Goal: Information Seeking & Learning: Check status

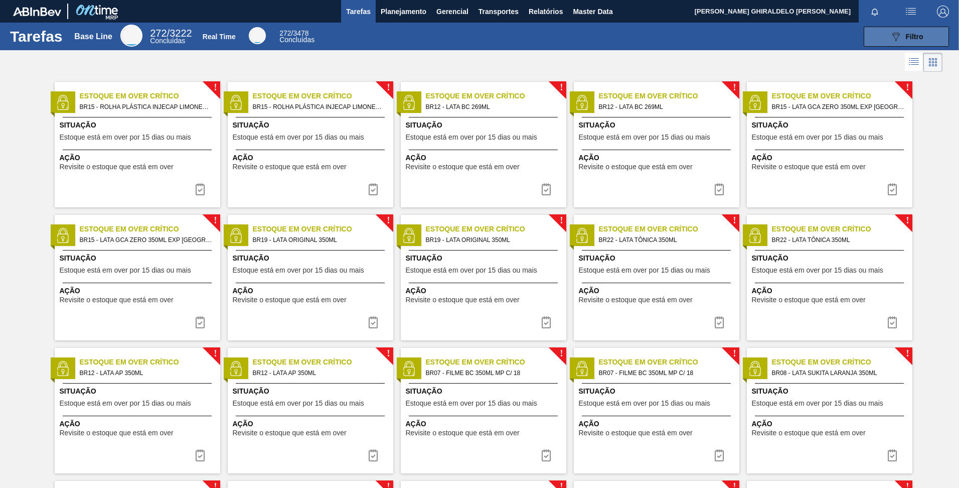
click at [924, 31] on button "089F7B8B-B2A5-4AFE-B5C0-19BA573D28AC Filtro" at bounding box center [906, 37] width 85 height 20
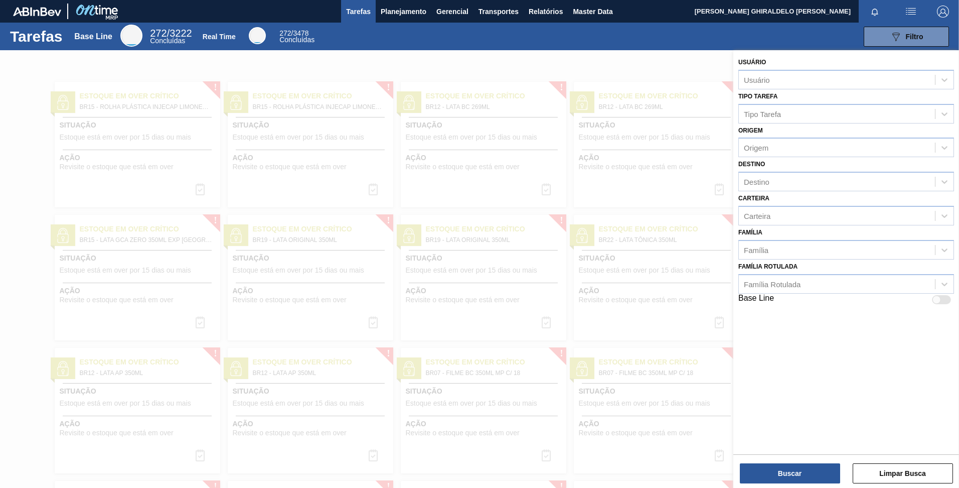
click at [527, 47] on div "Tarefas Base Line 272 / 3222 Concluídas Real Time 272 / 3478 Concluídas 089F7B8…" at bounding box center [479, 37] width 959 height 28
click at [415, 19] on button "Planejamento" at bounding box center [404, 11] width 56 height 23
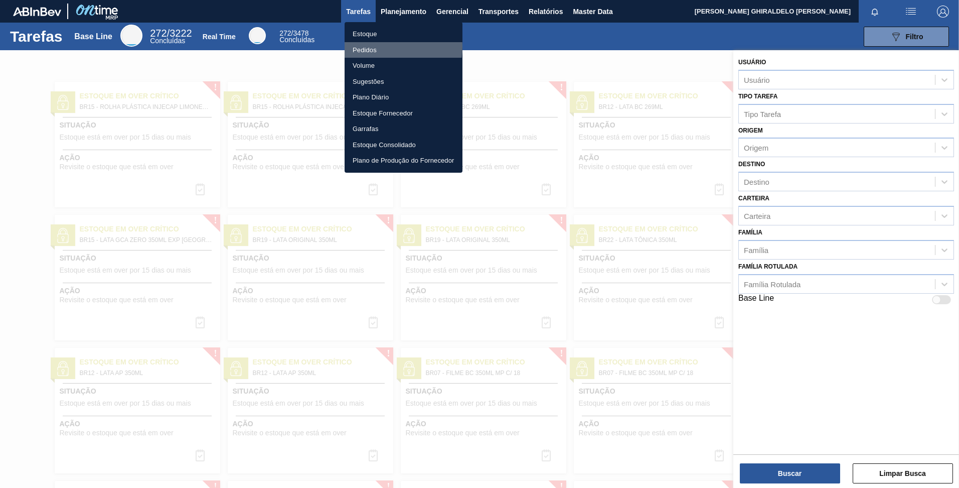
click at [371, 46] on li "Pedidos" at bounding box center [404, 50] width 118 height 16
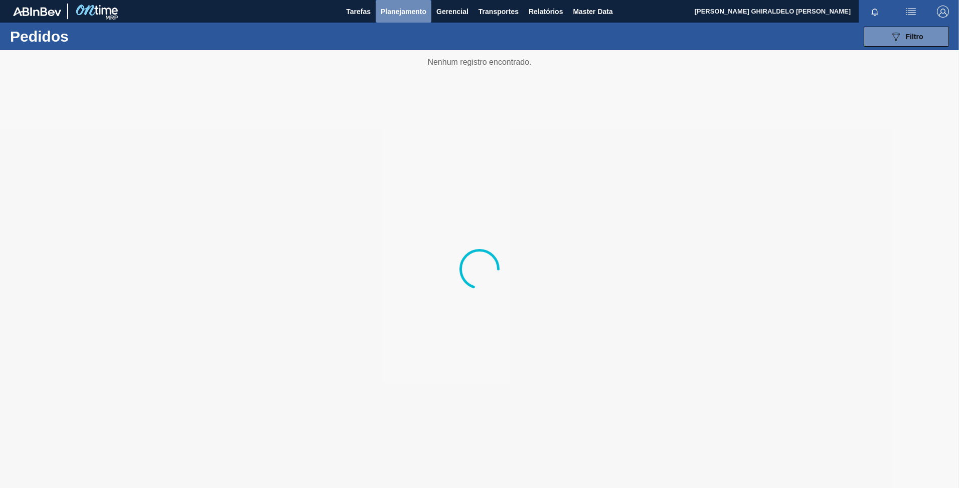
click at [403, 10] on span "Planejamento" at bounding box center [404, 12] width 46 height 12
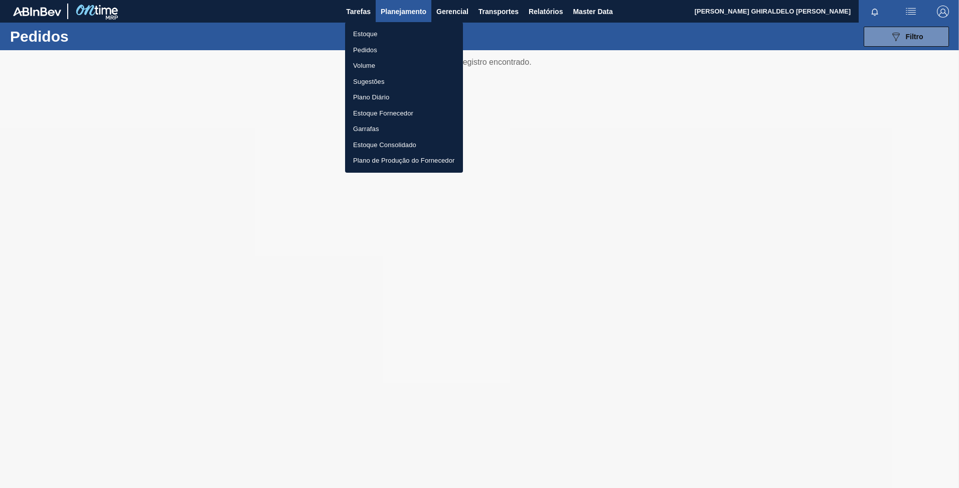
click at [403, 10] on div at bounding box center [479, 244] width 959 height 488
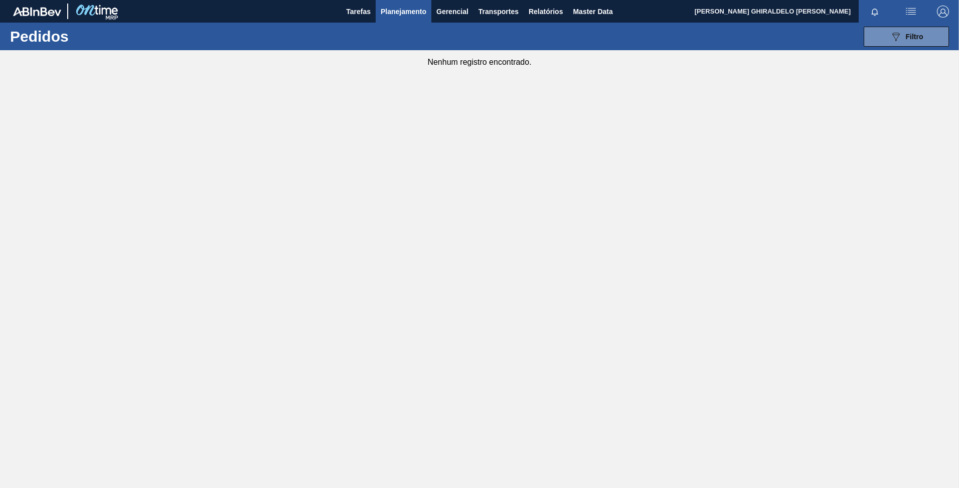
click at [403, 10] on span "Planejamento" at bounding box center [404, 12] width 46 height 12
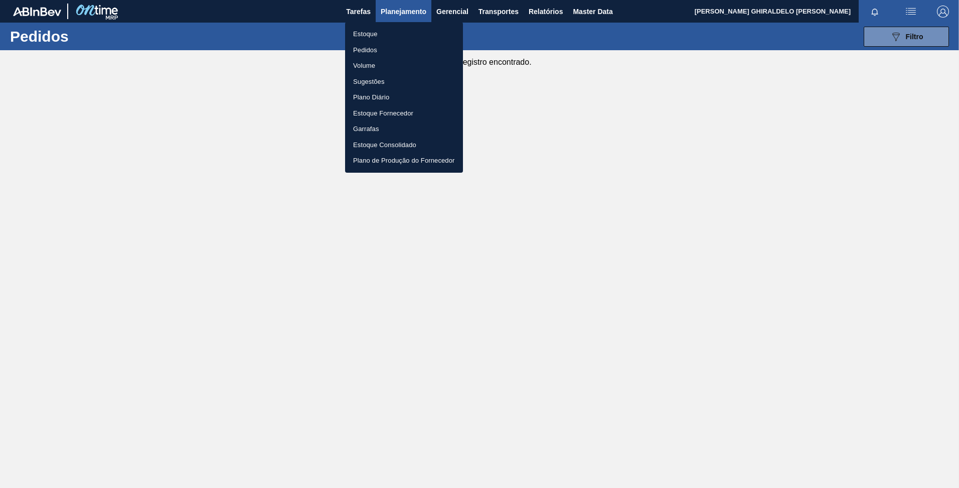
click at [368, 32] on li "Estoque" at bounding box center [404, 34] width 118 height 16
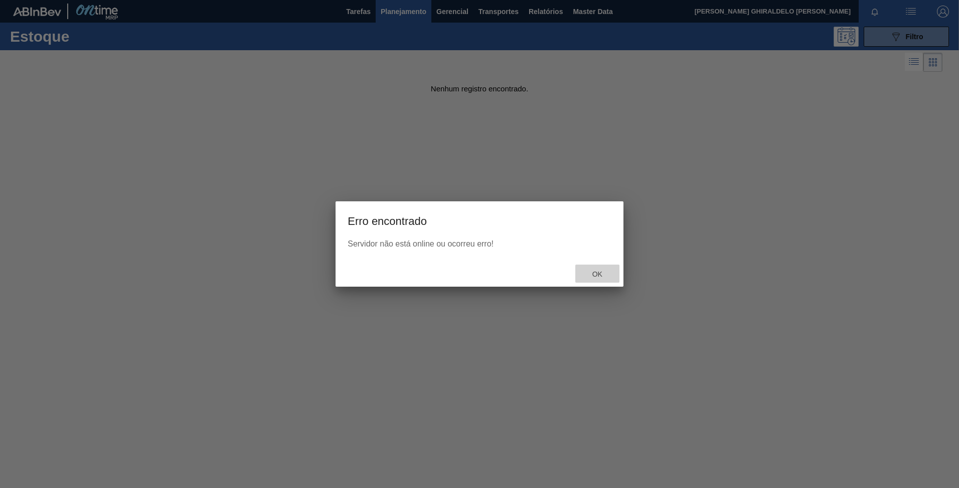
click at [601, 277] on span "Ok" at bounding box center [598, 274] width 26 height 8
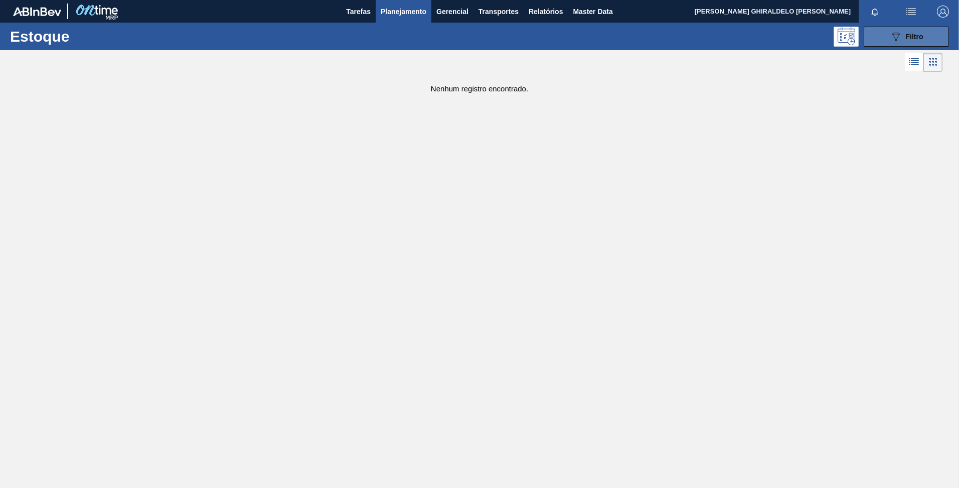
click at [892, 36] on icon "089F7B8B-B2A5-4AFE-B5C0-19BA573D28AC" at bounding box center [896, 37] width 12 height 12
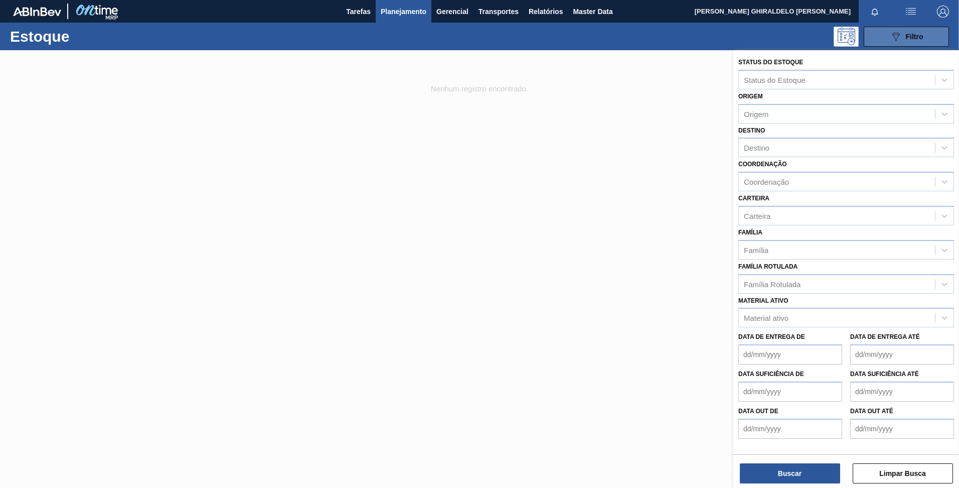
click at [864, 27] on button "089F7B8B-B2A5-4AFE-B5C0-19BA573D28AC Filtro" at bounding box center [906, 37] width 85 height 20
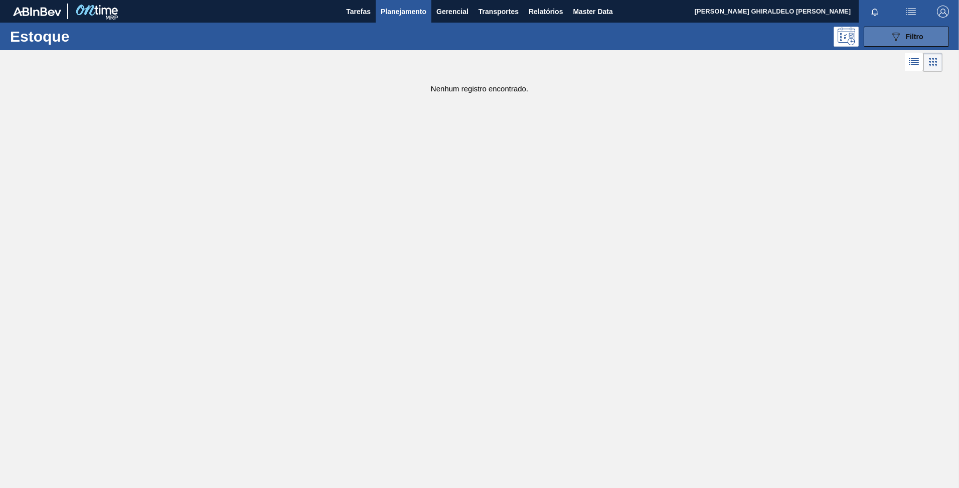
click at [906, 30] on button "089F7B8B-B2A5-4AFE-B5C0-19BA573D28AC Filtro" at bounding box center [906, 37] width 85 height 20
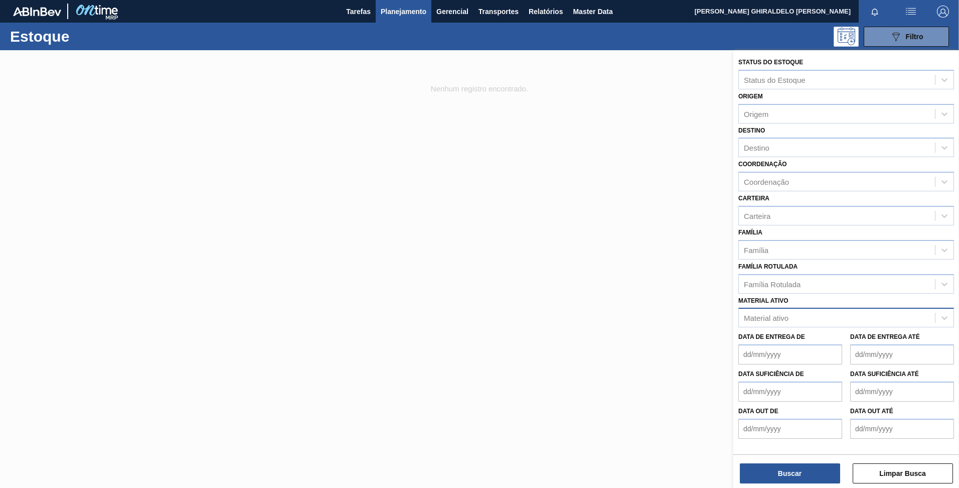
click at [769, 314] on div "Material ativo" at bounding box center [766, 318] width 45 height 9
type ativo "3"
click at [783, 287] on div "Família Rotulada" at bounding box center [772, 283] width 57 height 9
type Rotulada "l"
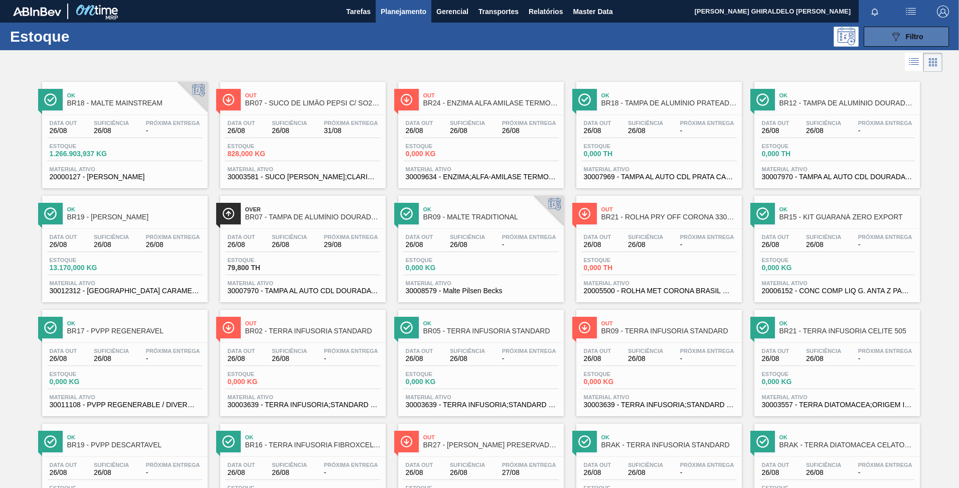
click at [915, 34] on span "Filtro" at bounding box center [915, 37] width 18 height 8
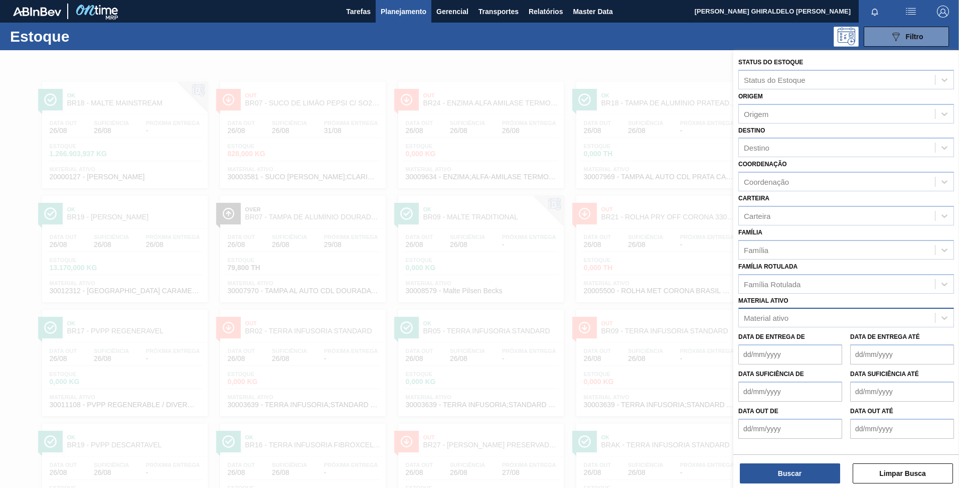
click at [766, 315] on div "Material ativo" at bounding box center [766, 318] width 45 height 9
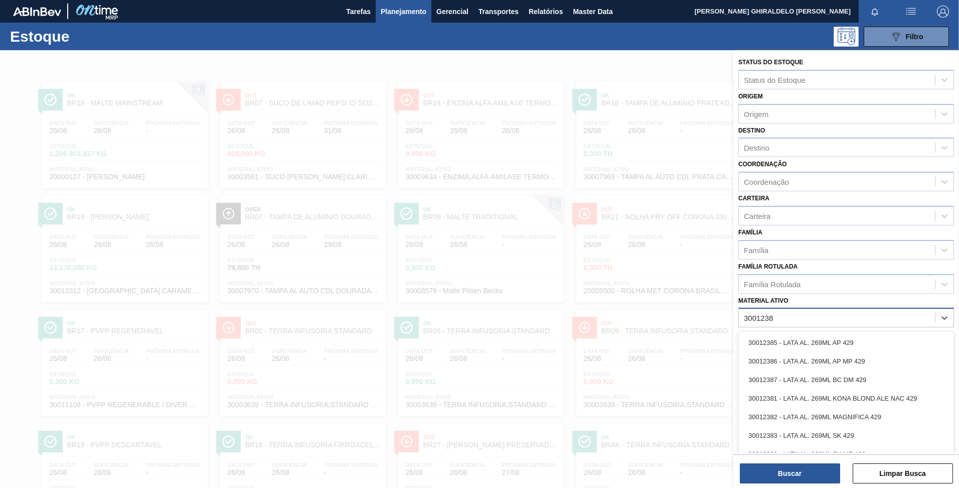
type ativo "30012383"
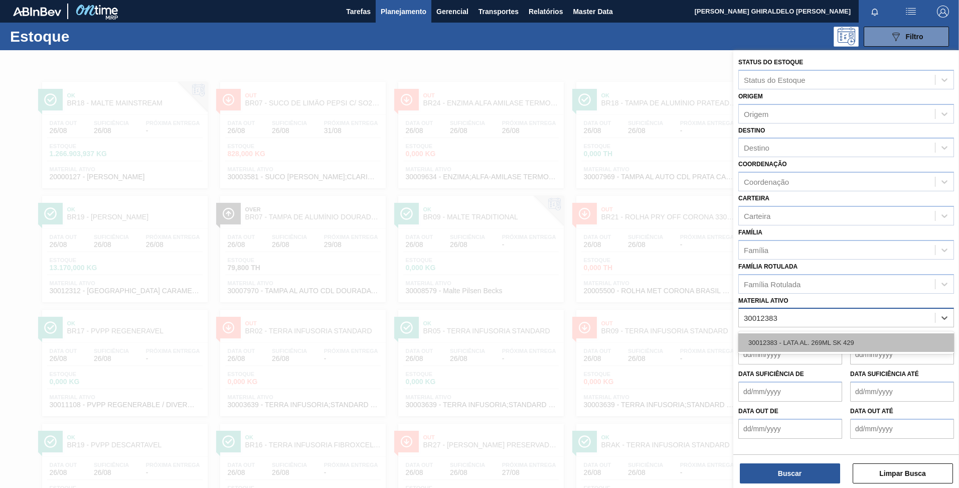
click at [784, 346] on div "30012383 - LATA AL. 269ML SK 429" at bounding box center [847, 342] width 216 height 19
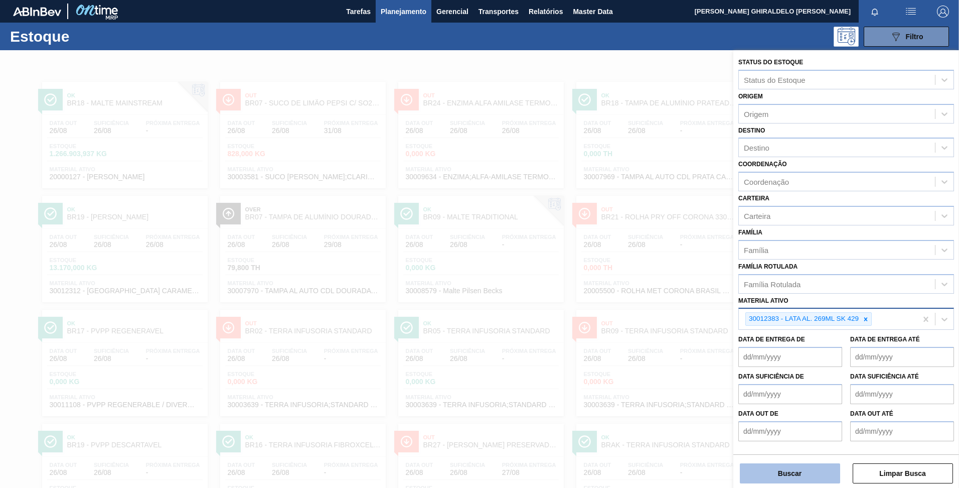
click at [773, 470] on button "Buscar" at bounding box center [790, 473] width 100 height 20
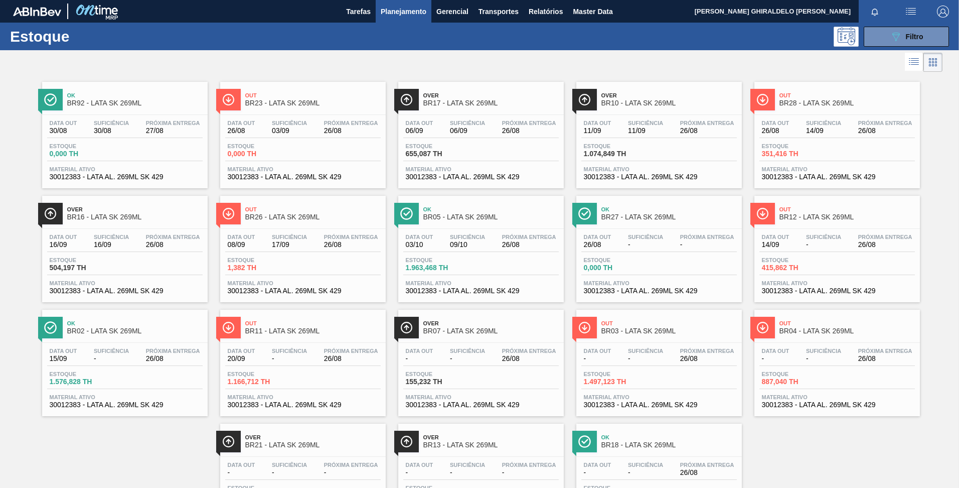
click at [828, 231] on div "Data out 14/09 Suficiência - Próxima Entrega 26/08 Estoque 415,862 TH Material …" at bounding box center [838, 263] width 166 height 68
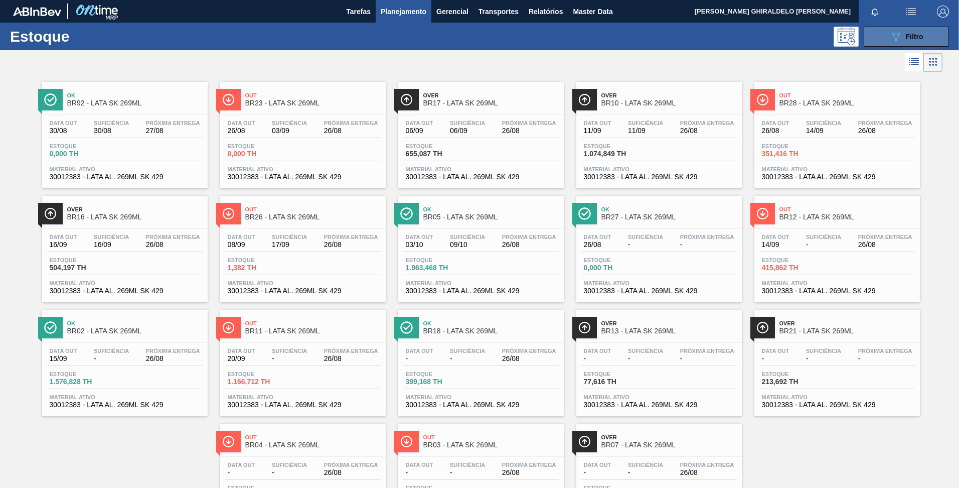
click at [889, 46] on button "089F7B8B-B2A5-4AFE-B5C0-19BA573D28AC Filtro" at bounding box center [906, 37] width 85 height 20
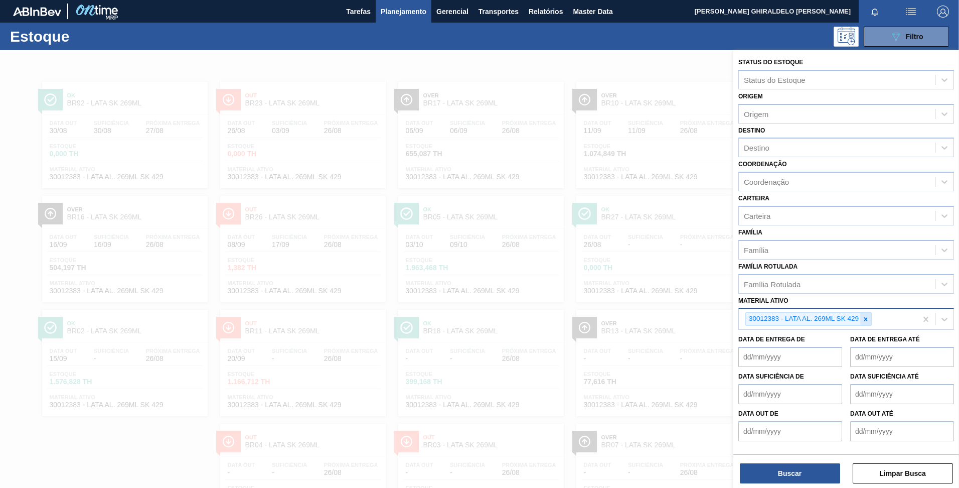
click at [864, 318] on icon at bounding box center [866, 319] width 7 height 7
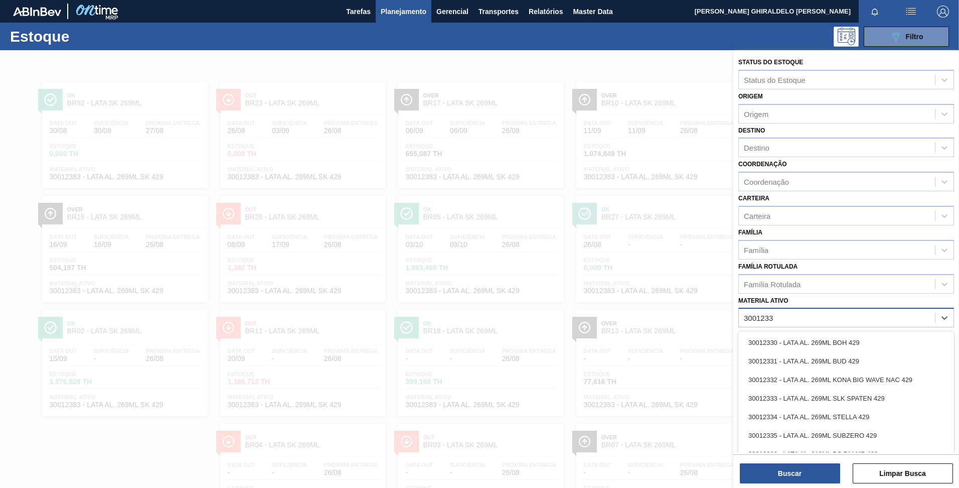
type ativo "30012331"
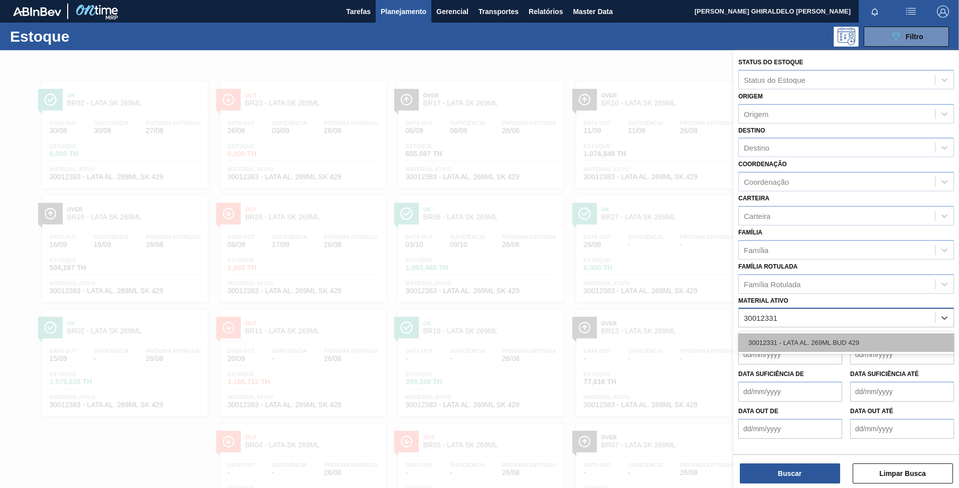
click at [835, 343] on div "30012331 - LATA AL. 269ML BUD 429" at bounding box center [847, 342] width 216 height 19
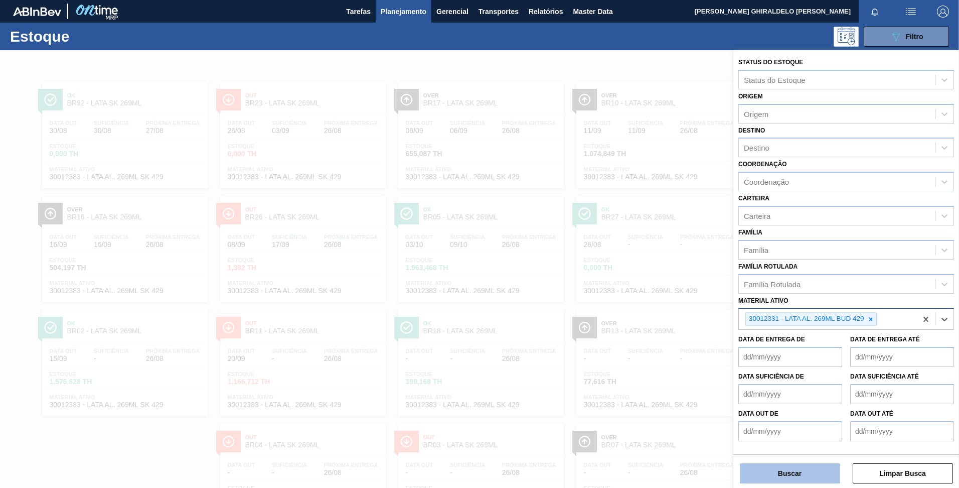
click at [790, 466] on button "Buscar" at bounding box center [790, 473] width 100 height 20
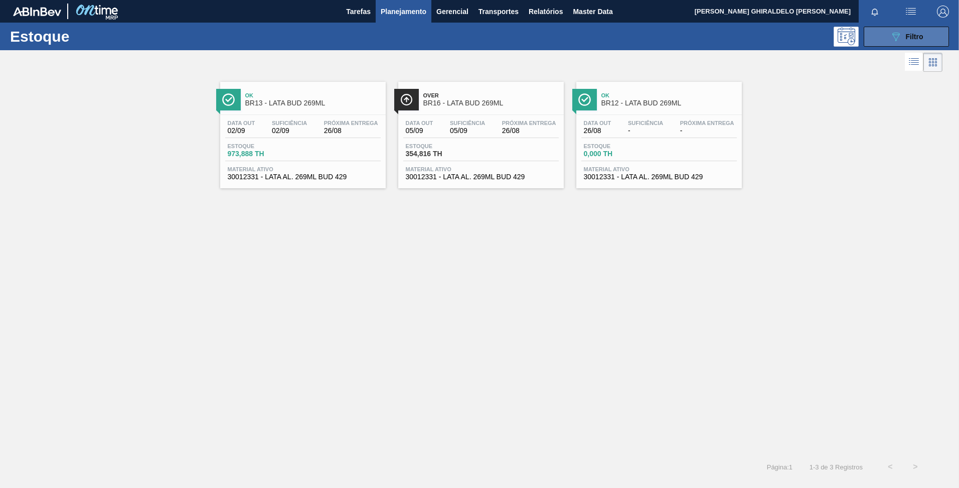
click at [923, 42] on div "089F7B8B-B2A5-4AFE-B5C0-19BA573D28AC Filtro" at bounding box center [907, 37] width 34 height 12
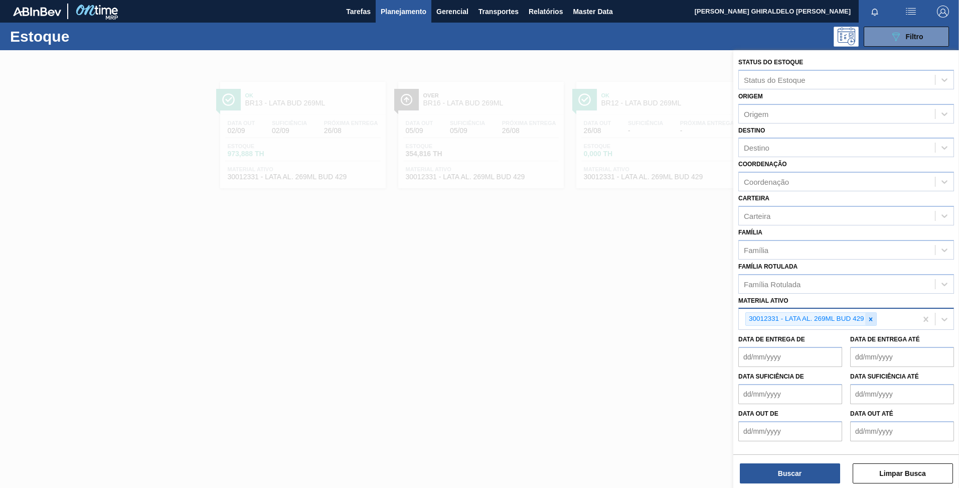
click at [870, 318] on icon at bounding box center [871, 319] width 7 height 7
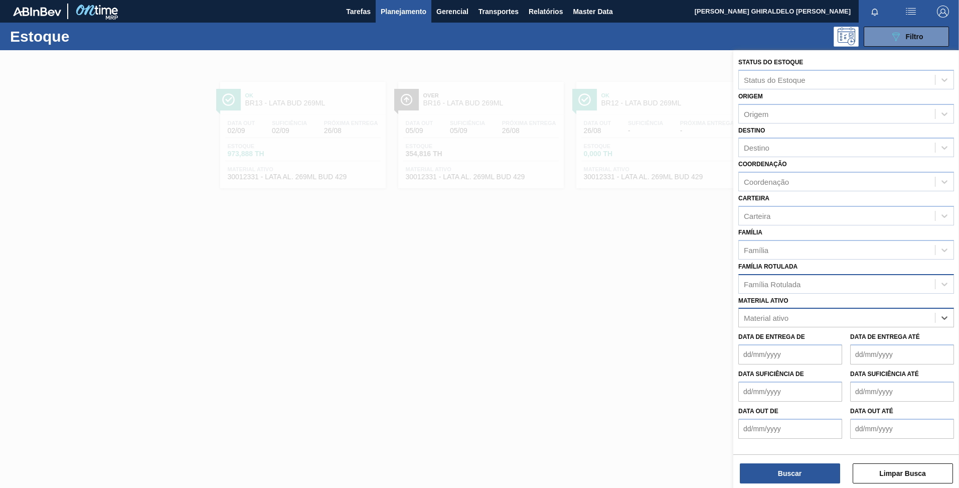
click at [807, 284] on div "Família Rotulada" at bounding box center [837, 283] width 196 height 15
type Rotulada "preforma 38G h"
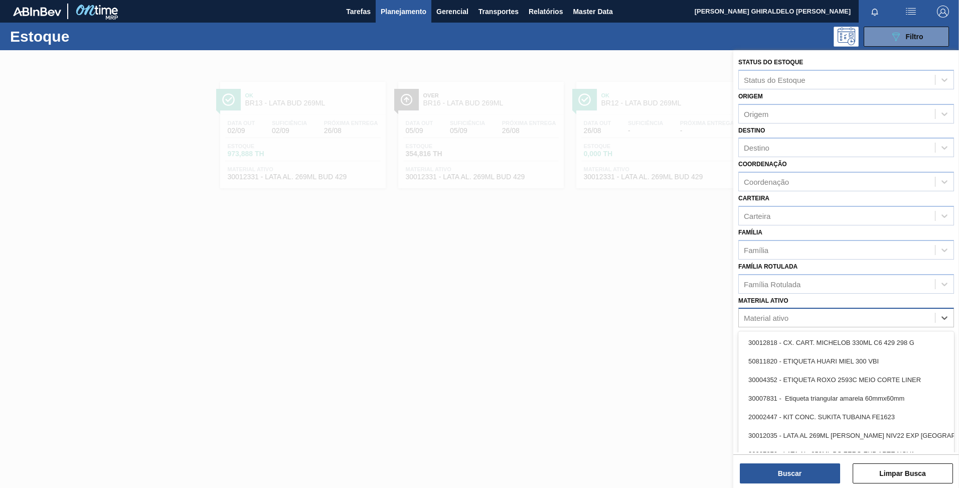
click at [782, 322] on div "Material ativo" at bounding box center [837, 318] width 196 height 15
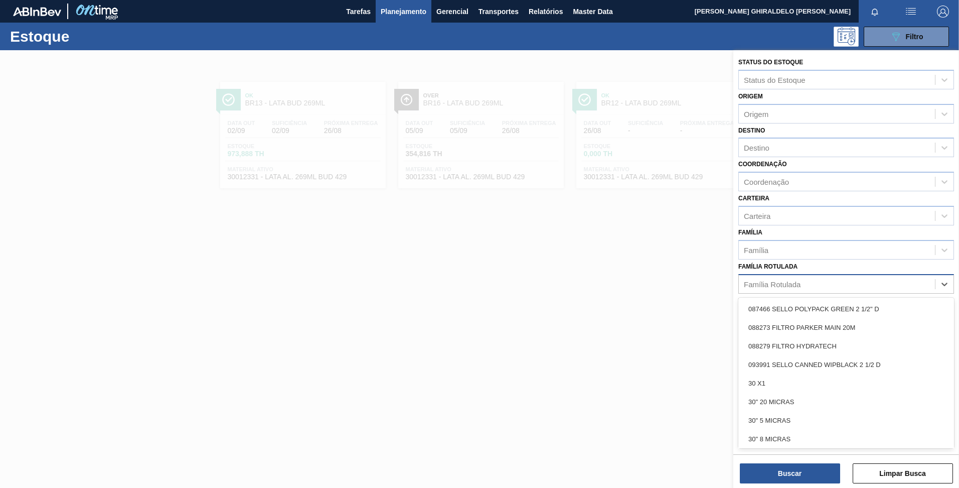
click at [769, 280] on div "Família Rotulada" at bounding box center [772, 283] width 57 height 9
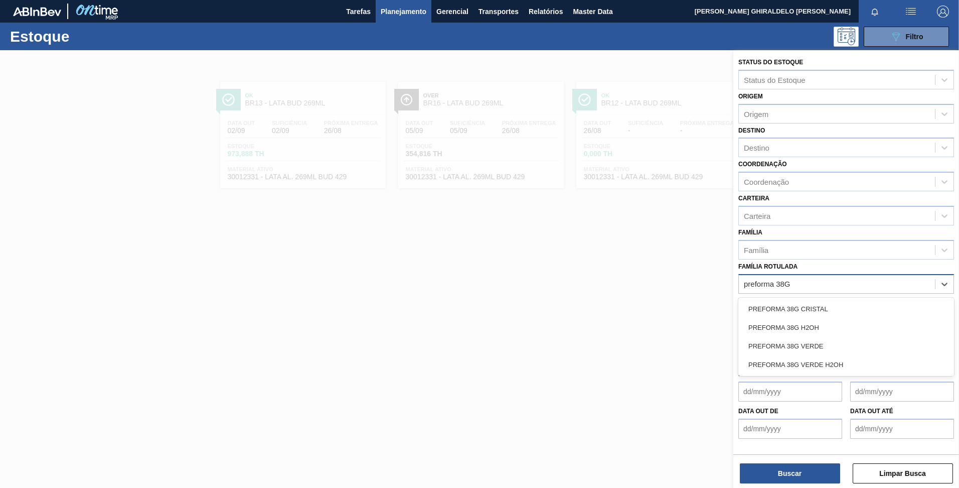
type Rotulada "preforma 38G H"
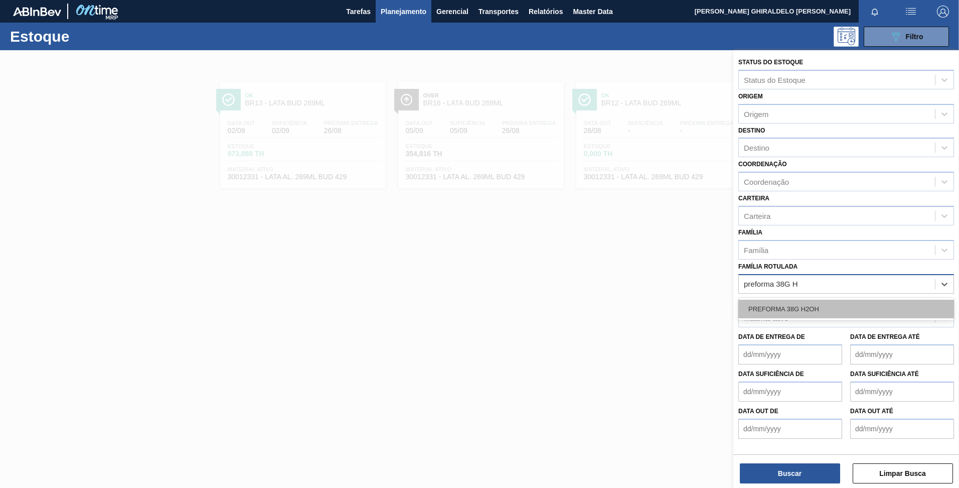
click at [780, 301] on div "PREFORMA 38G H2OH" at bounding box center [847, 309] width 216 height 19
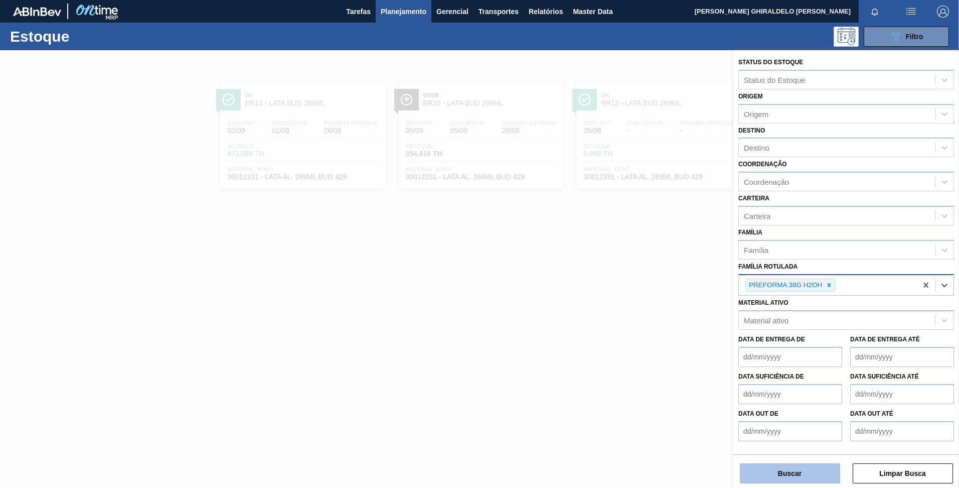
click at [809, 471] on button "Buscar" at bounding box center [790, 473] width 100 height 20
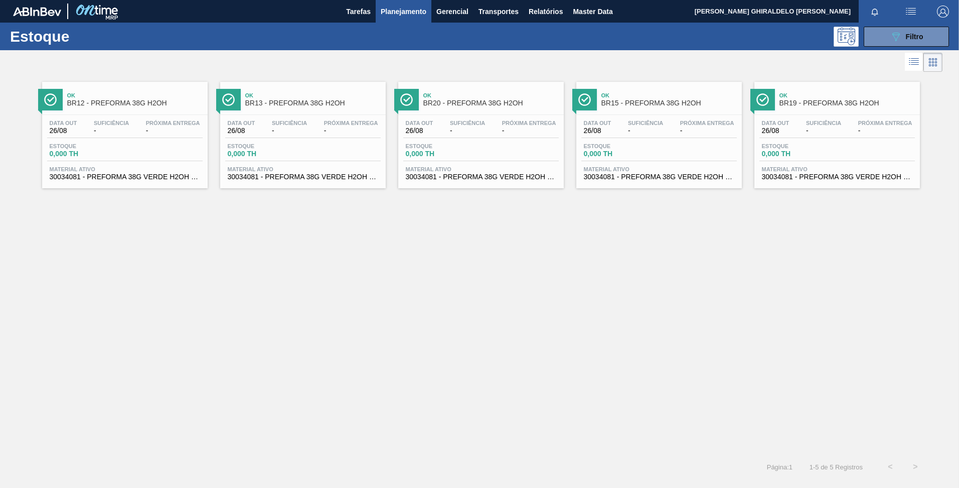
click at [637, 105] on span "BR15 - PREFORMA 38G H2OH" at bounding box center [669, 103] width 135 height 8
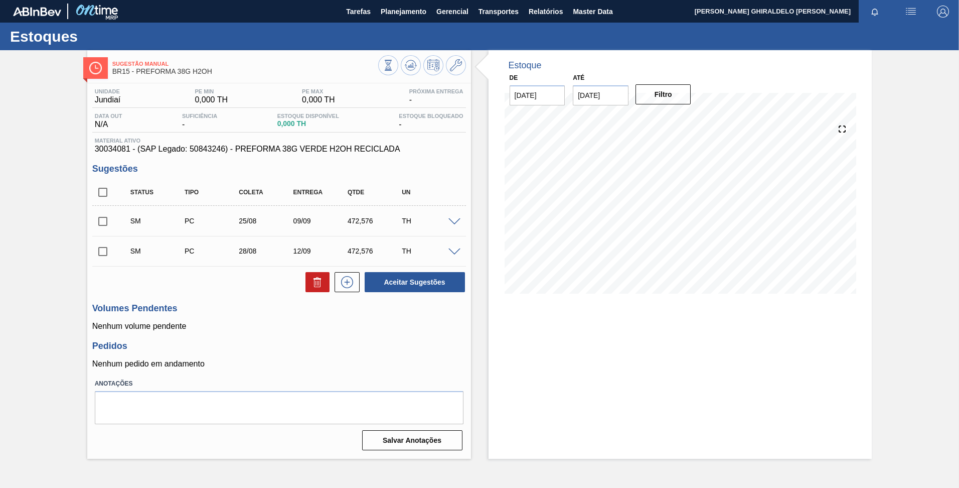
click at [615, 94] on input "[DATE]" at bounding box center [601, 95] width 56 height 20
click at [684, 120] on button "Next Month" at bounding box center [685, 119] width 7 height 7
click at [681, 219] on div "29" at bounding box center [683, 217] width 14 height 14
type input "[DATE]"
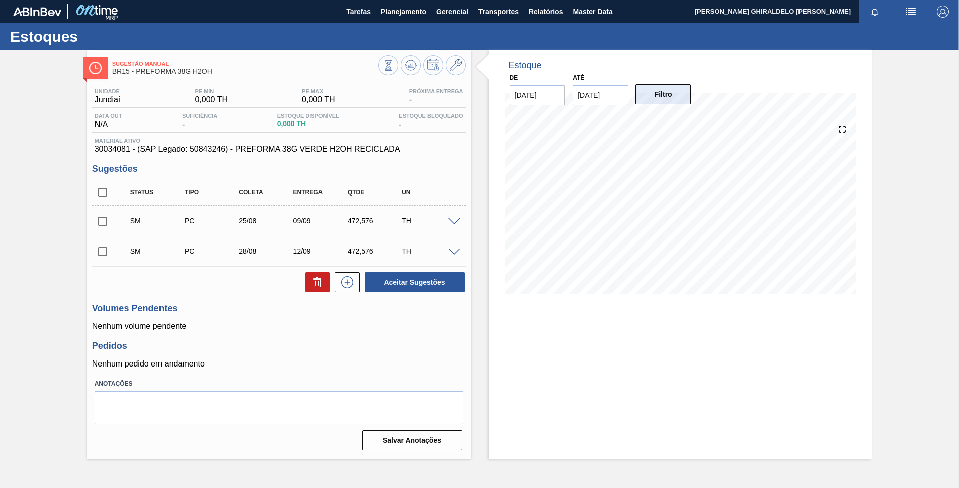
click at [649, 99] on button "Filtro" at bounding box center [664, 94] width 56 height 20
